Goal: Check status

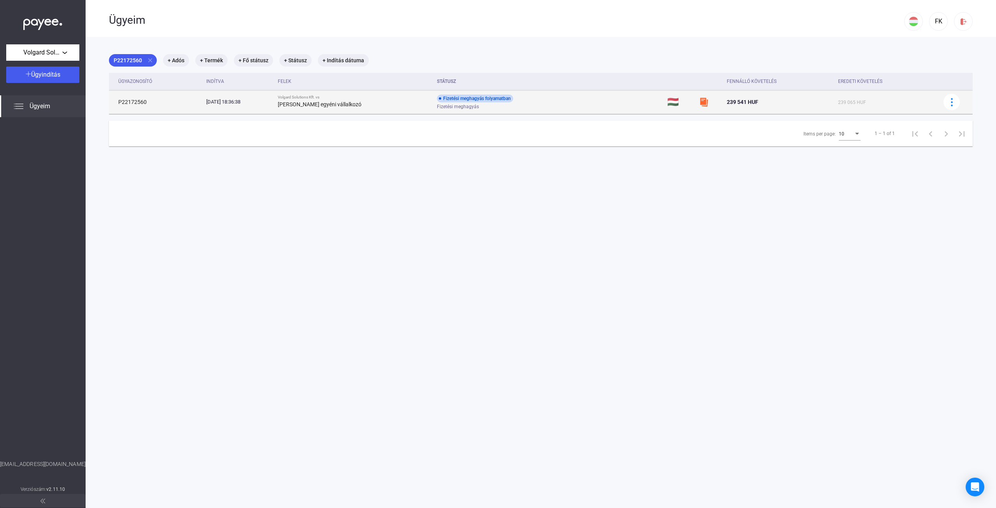
click at [479, 105] on span "Fizetési meghagyás" at bounding box center [458, 106] width 42 height 9
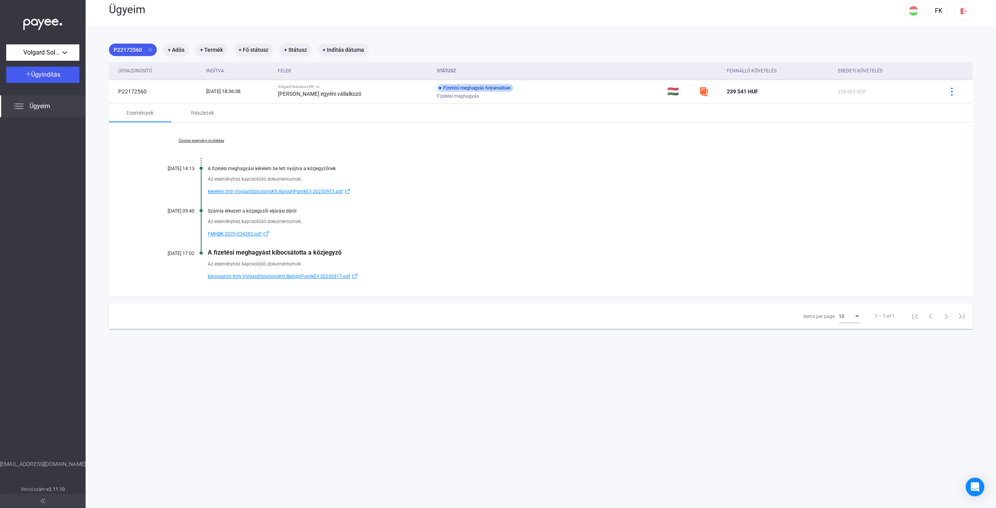
scroll to position [37, 0]
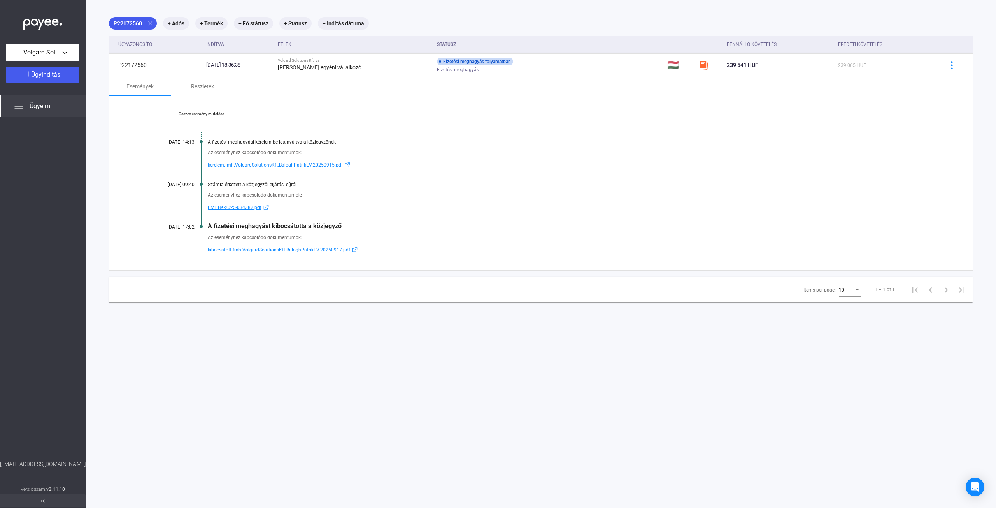
click at [277, 249] on span "kibocsatott.fmh.VolgardSolutionsKft.BaloghPatrikEV.20250917.pdf" at bounding box center [279, 249] width 142 height 9
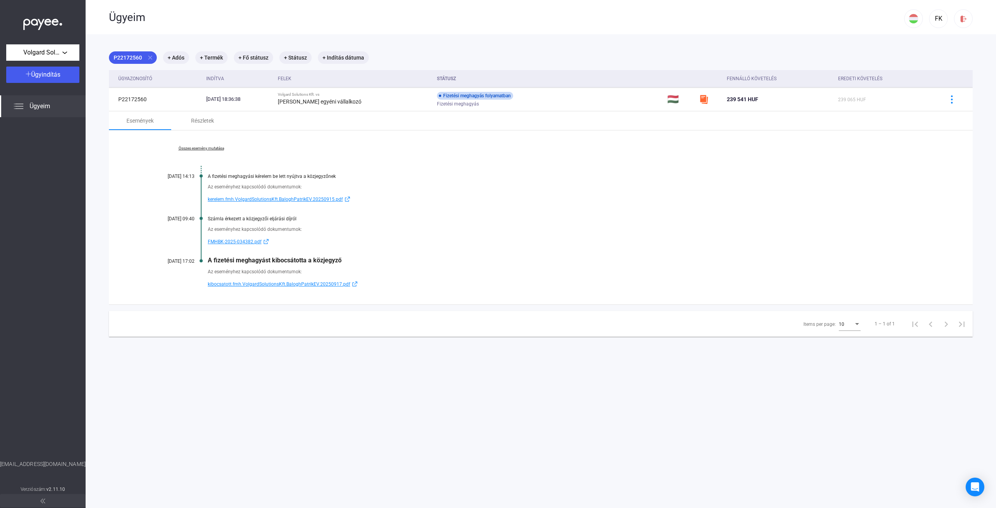
scroll to position [0, 0]
click at [65, 54] on div "Volgard Solutions Kft." at bounding box center [43, 53] width 68 height 10
click at [128, 20] on div at bounding box center [498, 254] width 996 height 508
click at [56, 25] on img at bounding box center [42, 22] width 39 height 16
